Goal: Transaction & Acquisition: Purchase product/service

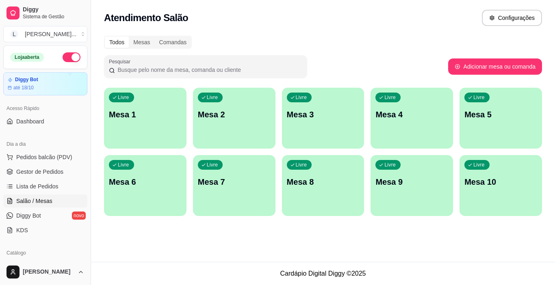
click at [134, 119] on p "Mesa 1" at bounding box center [145, 114] width 73 height 11
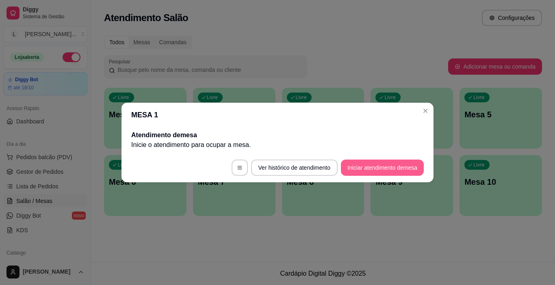
click at [365, 164] on button "Iniciar atendimento de mesa" at bounding box center [382, 168] width 83 height 16
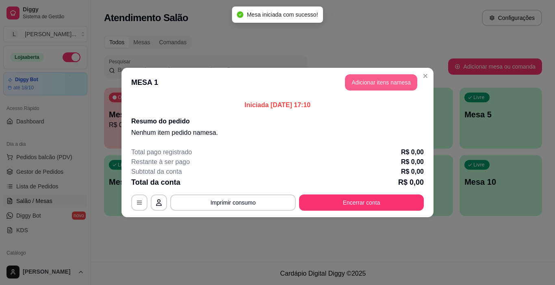
click at [378, 81] on button "Adicionar itens na mesa" at bounding box center [381, 82] width 72 height 16
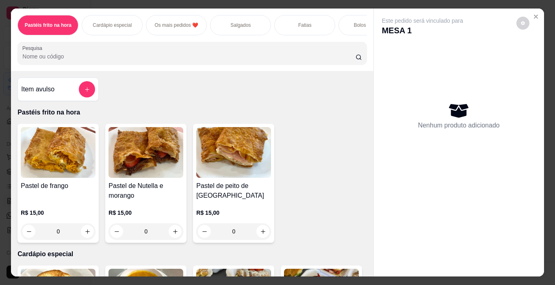
click at [230, 27] on div "Salgados" at bounding box center [240, 25] width 61 height 20
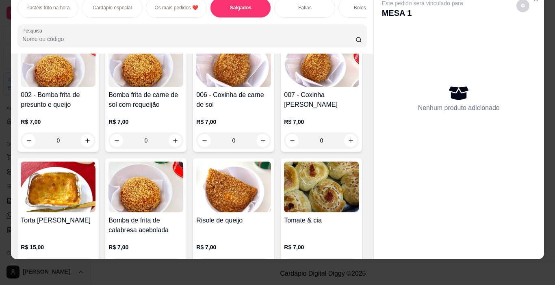
scroll to position [771, 0]
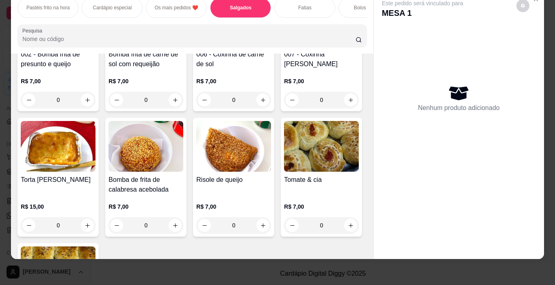
drag, startPoint x: 167, startPoint y: 120, endPoint x: 323, endPoint y: 116, distance: 156.0
click at [343, 113] on div "004 - Cento de salgados (100 mini salgados) R$ 85,00 0 Meio cento de salgados(5…" at bounding box center [191, 110] width 349 height 486
click at [348, 103] on icon "increase-product-quantity" at bounding box center [351, 100] width 6 height 6
click at [348, 102] on icon "increase-product-quantity" at bounding box center [350, 100] width 4 height 4
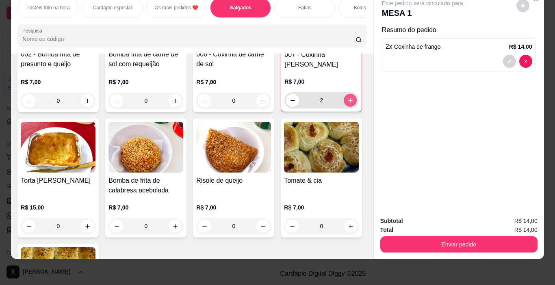
type input "2"
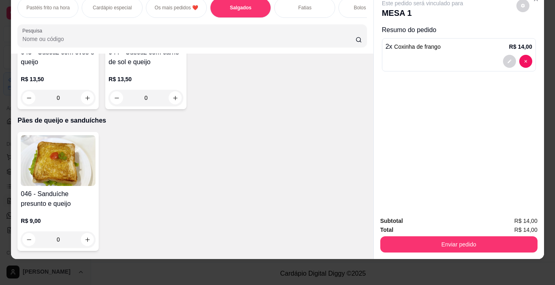
scroll to position [2923, 0]
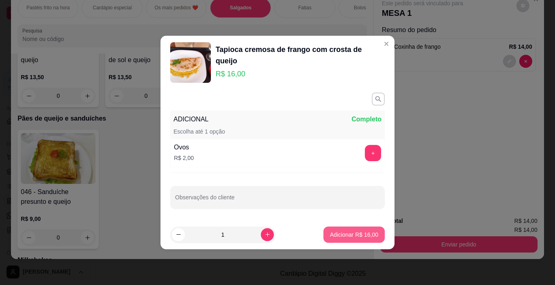
click at [346, 238] on p "Adicionar R$ 16,00" at bounding box center [354, 235] width 48 height 8
type input "1"
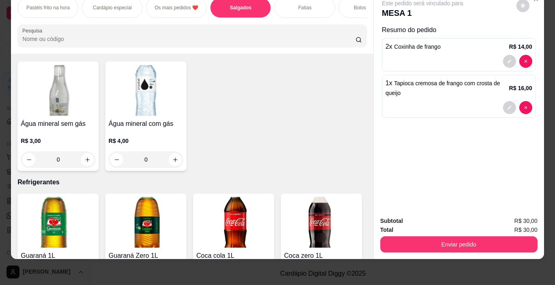
scroll to position [3856, 0]
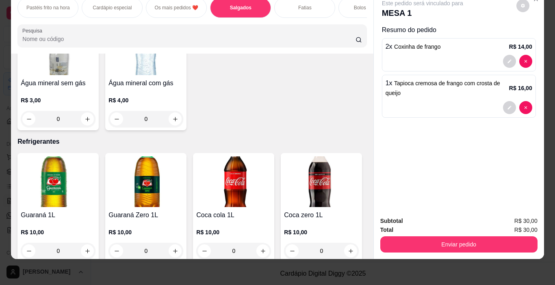
type input "1"
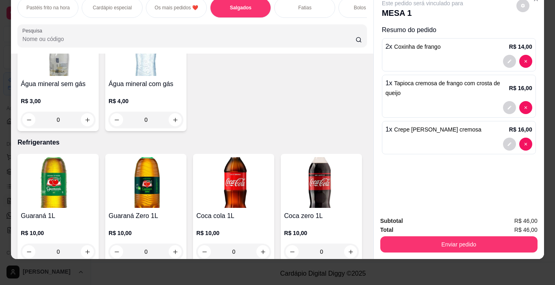
type input "1"
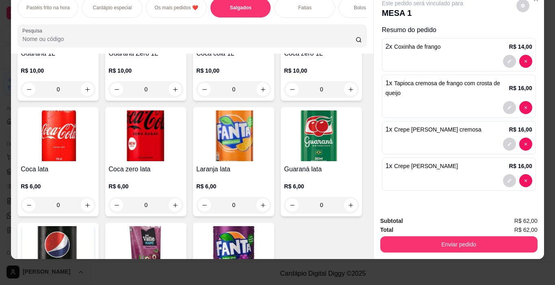
scroll to position [4059, 0]
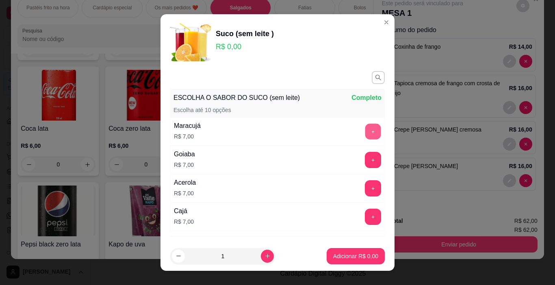
click at [365, 133] on button "+" at bounding box center [373, 132] width 16 height 16
click at [345, 255] on p "Adicionar R$ 7,00" at bounding box center [355, 256] width 45 height 8
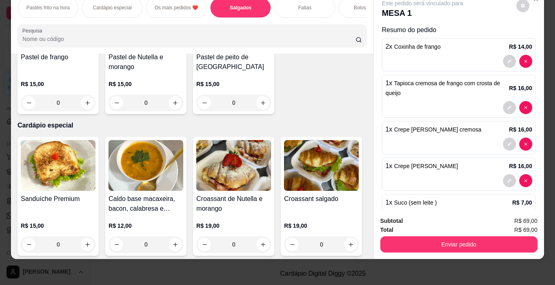
scroll to position [211, 0]
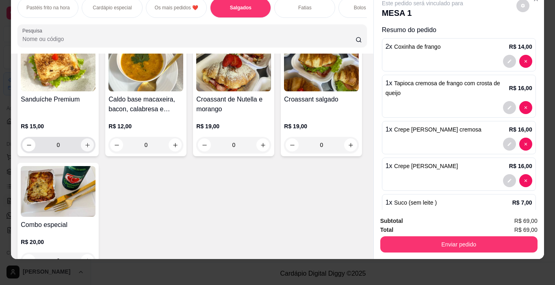
click at [86, 146] on icon "increase-product-quantity" at bounding box center [87, 145] width 6 height 6
type input "1"
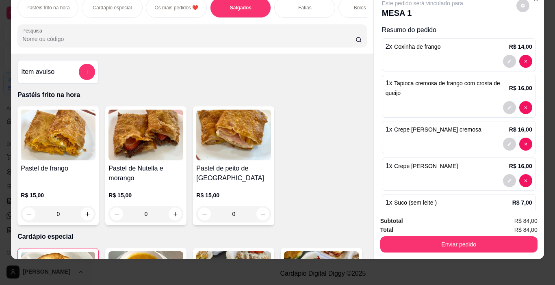
click at [85, 72] on icon "add-separate-item" at bounding box center [87, 72] width 6 height 6
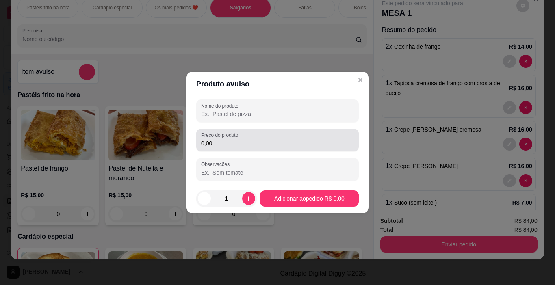
click at [231, 150] on div "Preço do produto 0,00" at bounding box center [277, 140] width 162 height 23
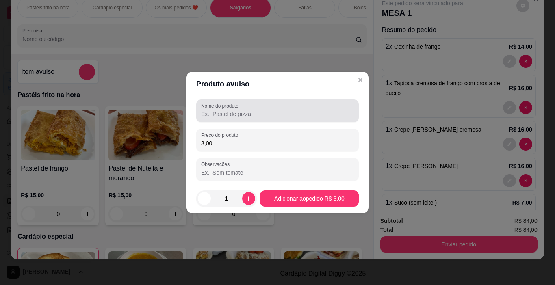
type input "3,00"
click at [236, 113] on input "Nome do produto" at bounding box center [277, 114] width 153 height 8
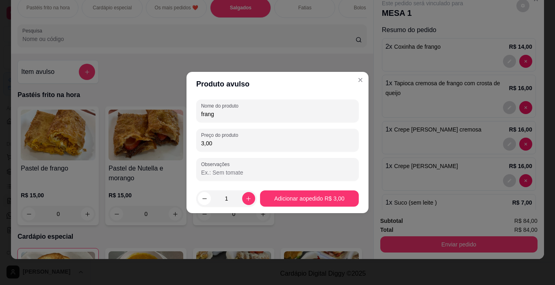
type input "frango"
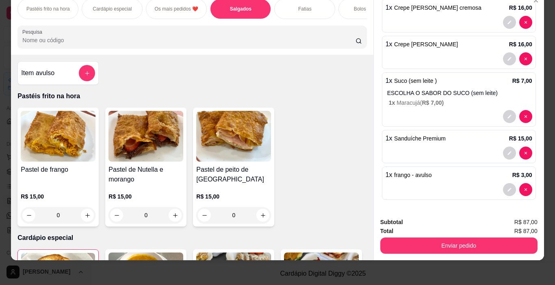
scroll to position [20, 0]
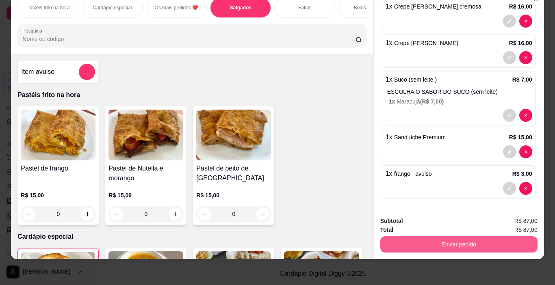
click at [472, 236] on button "Enviar pedido" at bounding box center [458, 244] width 157 height 16
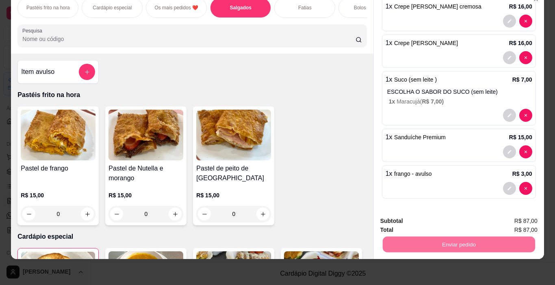
click at [524, 214] on button "Enviar pedido" at bounding box center [516, 218] width 46 height 15
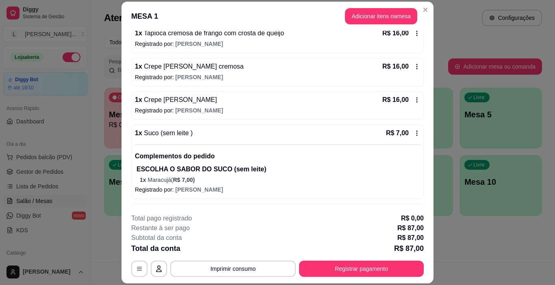
scroll to position [122, 0]
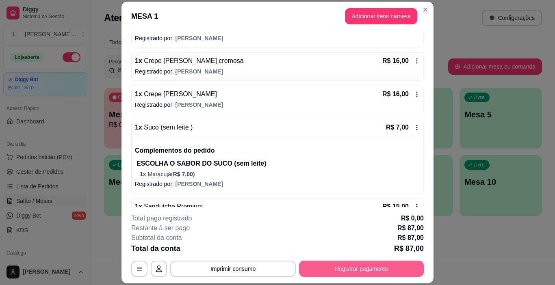
click at [361, 267] on button "Registrar pagamento" at bounding box center [361, 269] width 125 height 16
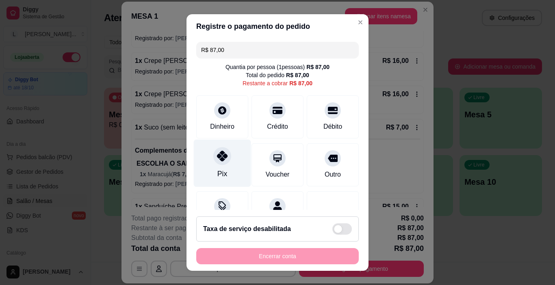
click at [226, 164] on div "Pix" at bounding box center [222, 164] width 57 height 48
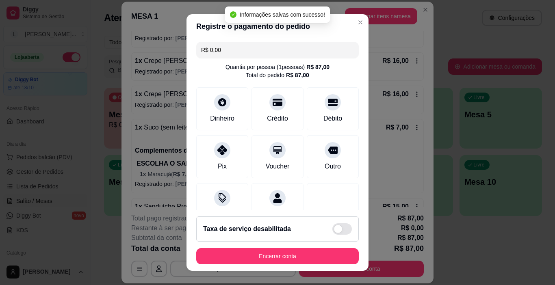
type input "R$ 0,00"
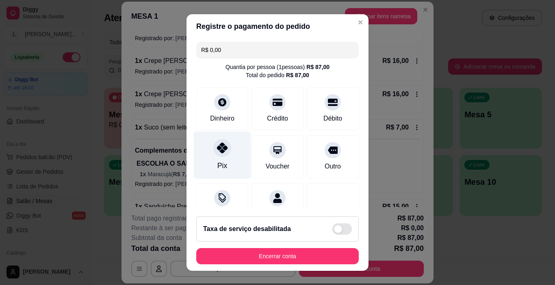
click at [222, 158] on div "Pix" at bounding box center [222, 156] width 57 height 48
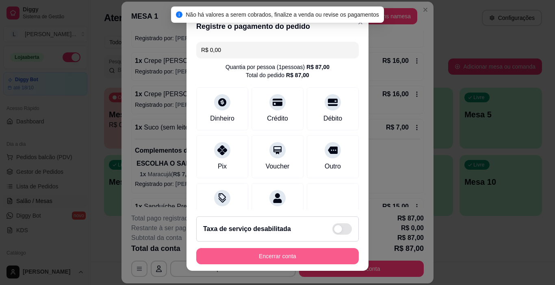
click at [276, 255] on button "Encerrar conta" at bounding box center [277, 256] width 162 height 16
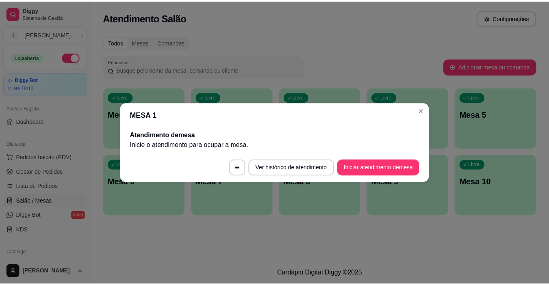
scroll to position [0, 0]
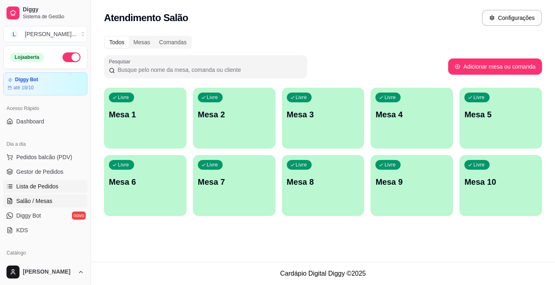
click at [64, 186] on link "Lista de Pedidos" at bounding box center [45, 186] width 84 height 13
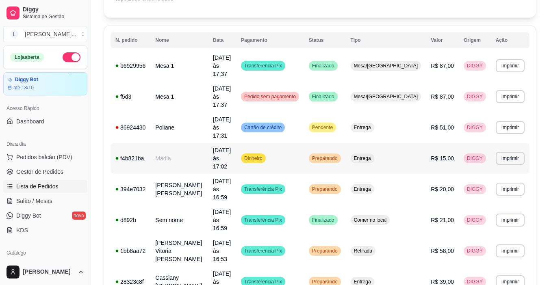
scroll to position [81, 0]
